Goal: Book appointment/travel/reservation

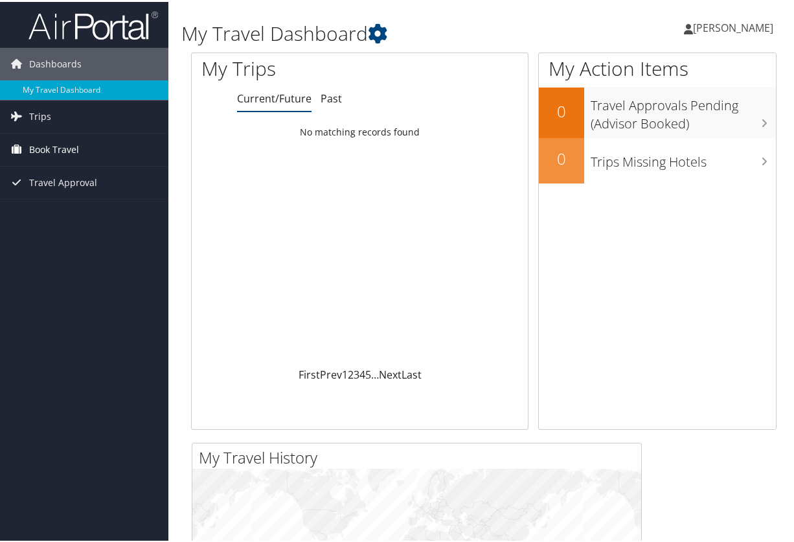
click at [53, 146] on span "Book Travel" at bounding box center [54, 147] width 50 height 32
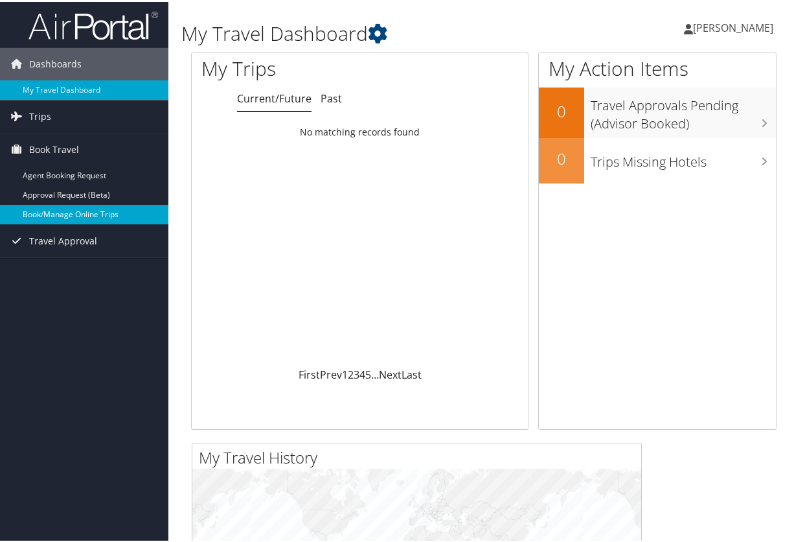
click at [56, 209] on link "Book/Manage Online Trips" at bounding box center [84, 212] width 168 height 19
